Goal: Task Accomplishment & Management: Manage account settings

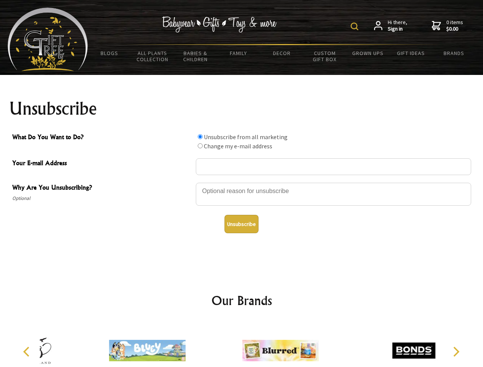
click at [356, 26] on img at bounding box center [355, 27] width 8 height 8
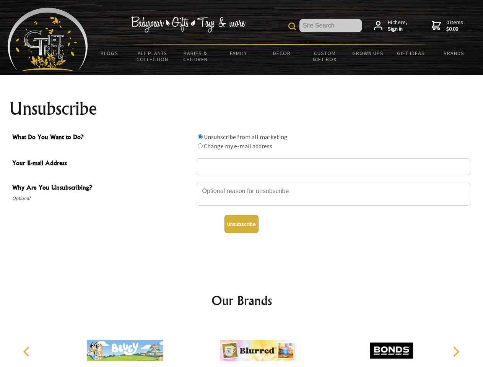
click at [242, 182] on div at bounding box center [333, 195] width 275 height 27
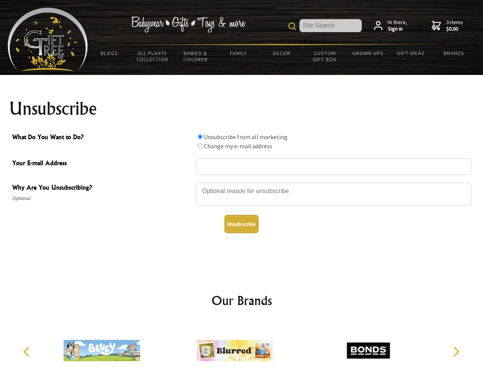
click at [200, 137] on input "What Do You Want to Do?" at bounding box center [200, 136] width 5 height 5
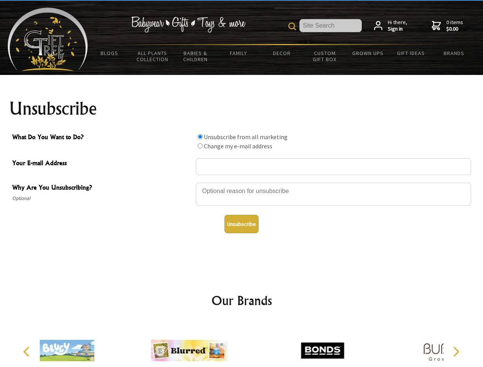
click at [200, 146] on input "What Do You Want to Do?" at bounding box center [200, 145] width 5 height 5
radio input "true"
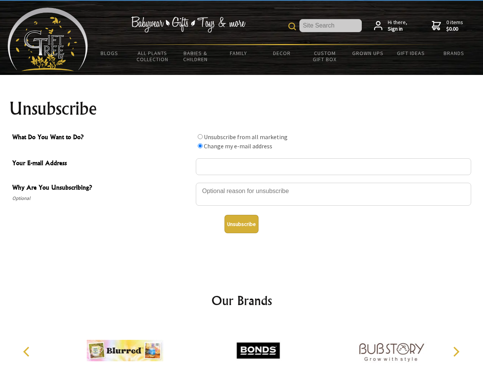
click at [241, 224] on button "Unsubscribe" at bounding box center [241, 224] width 34 height 18
click at [242, 345] on img at bounding box center [258, 350] width 76 height 57
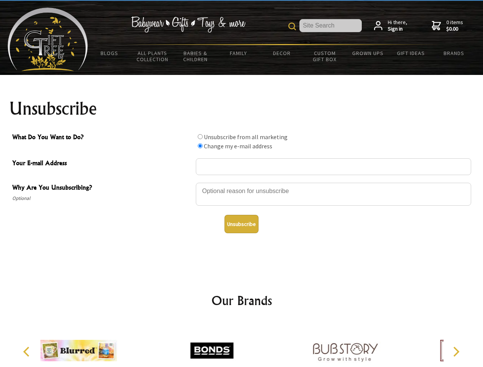
click at [28, 352] on icon "Previous" at bounding box center [27, 352] width 10 height 10
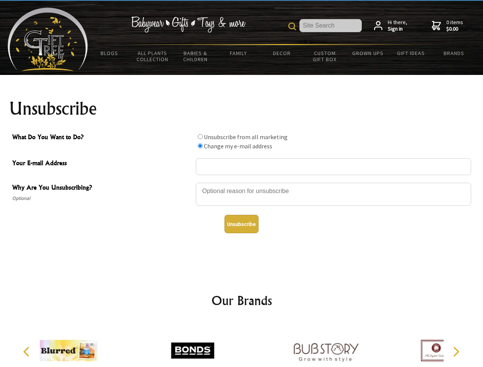
click at [456, 352] on icon "Next" at bounding box center [455, 352] width 10 height 10
